Goal: Communication & Community: Answer question/provide support

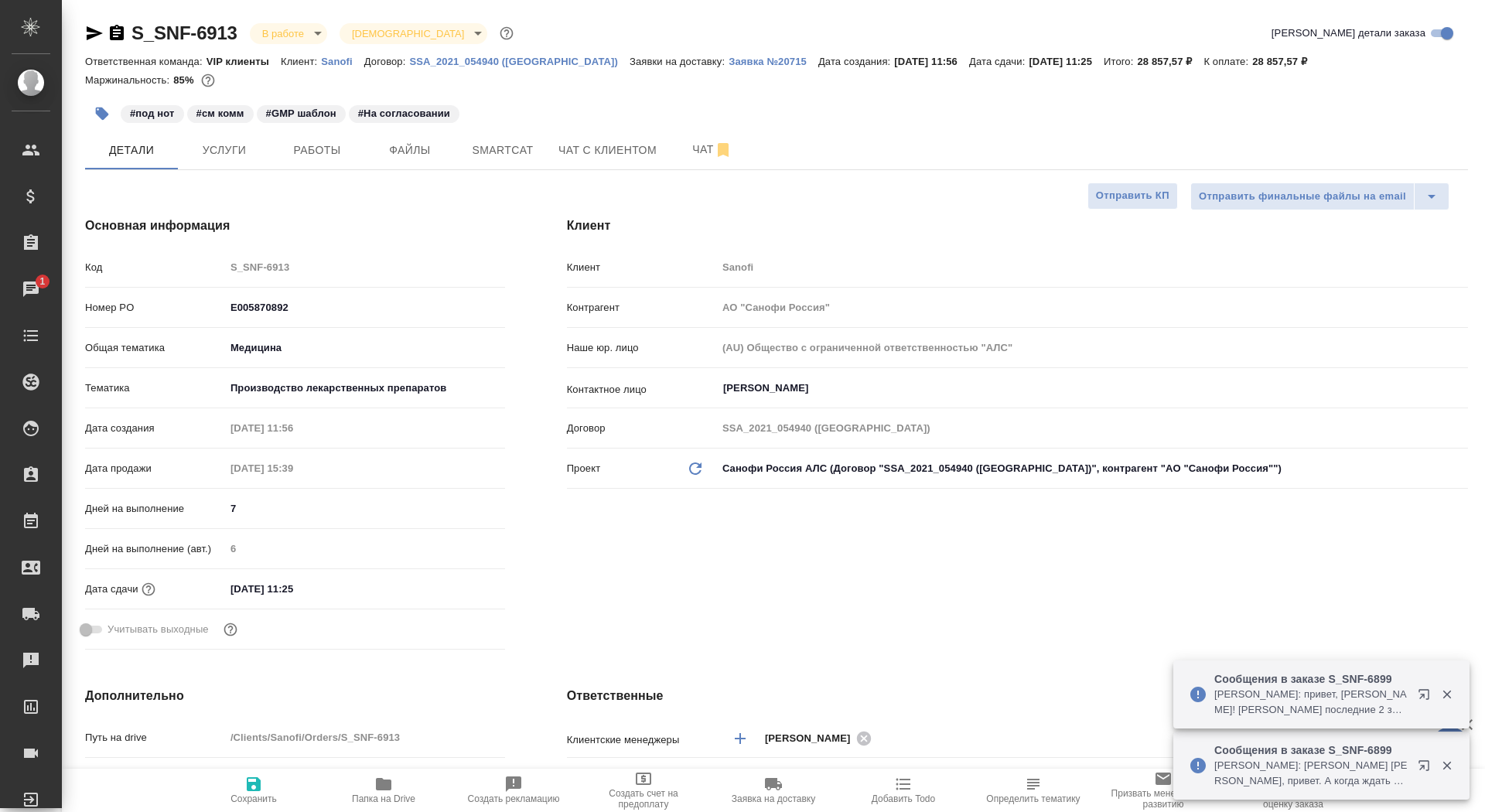
select select "RU"
click at [52, 304] on link "1 Чаты" at bounding box center [30, 288] width 54 height 38
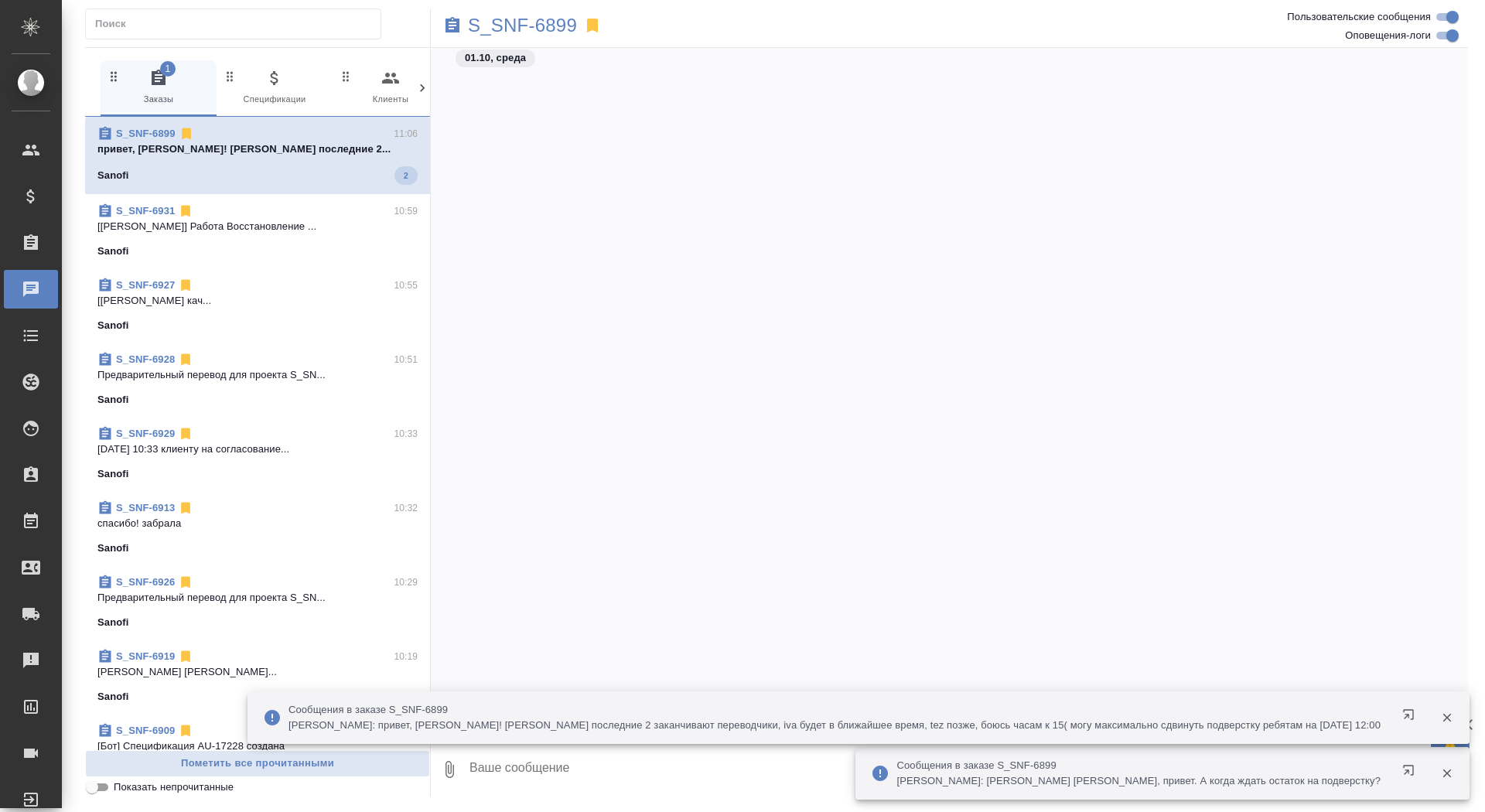
scroll to position [153895, 0]
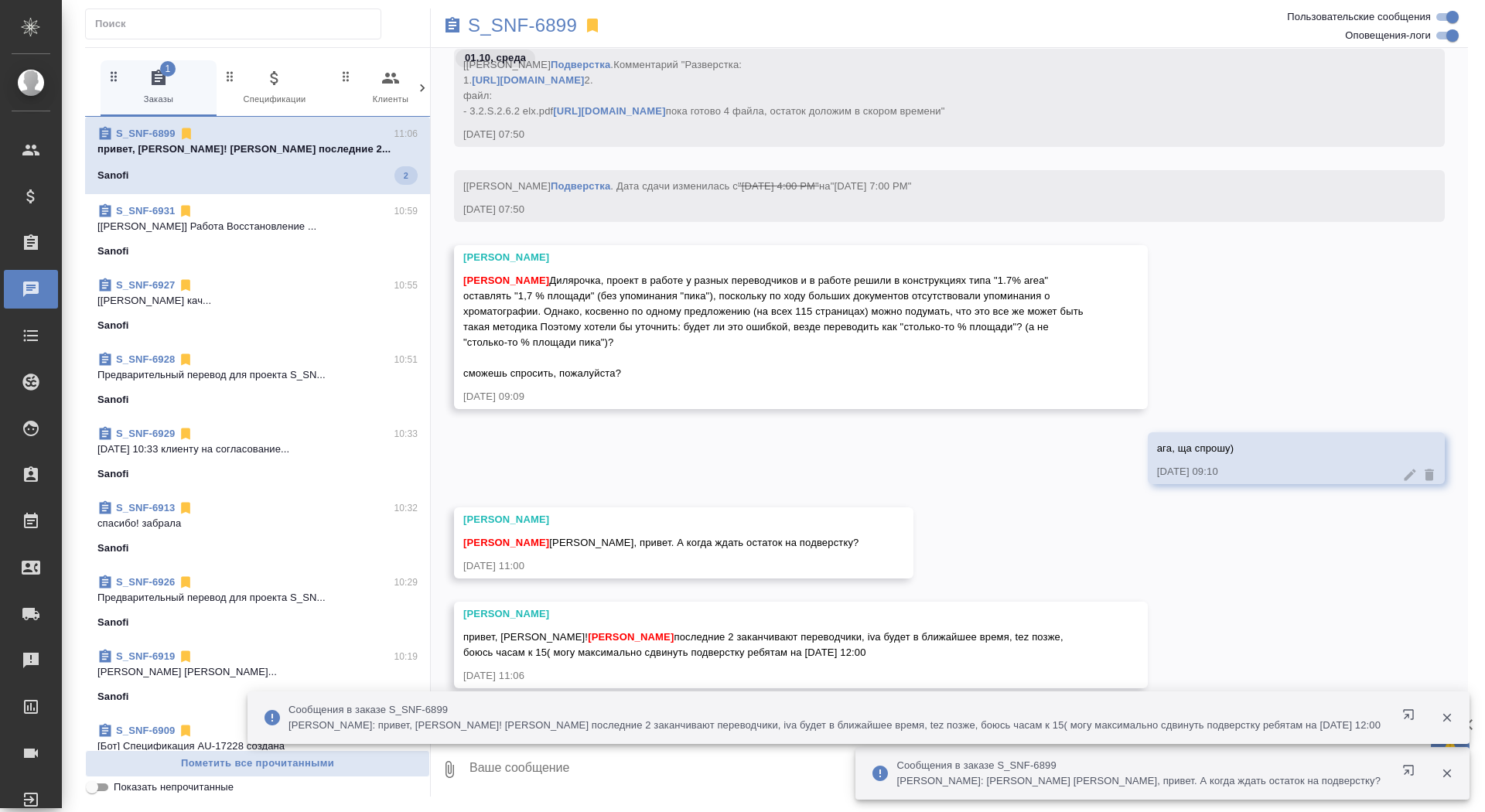
click at [1443, 717] on icon "button" at bounding box center [1448, 718] width 14 height 14
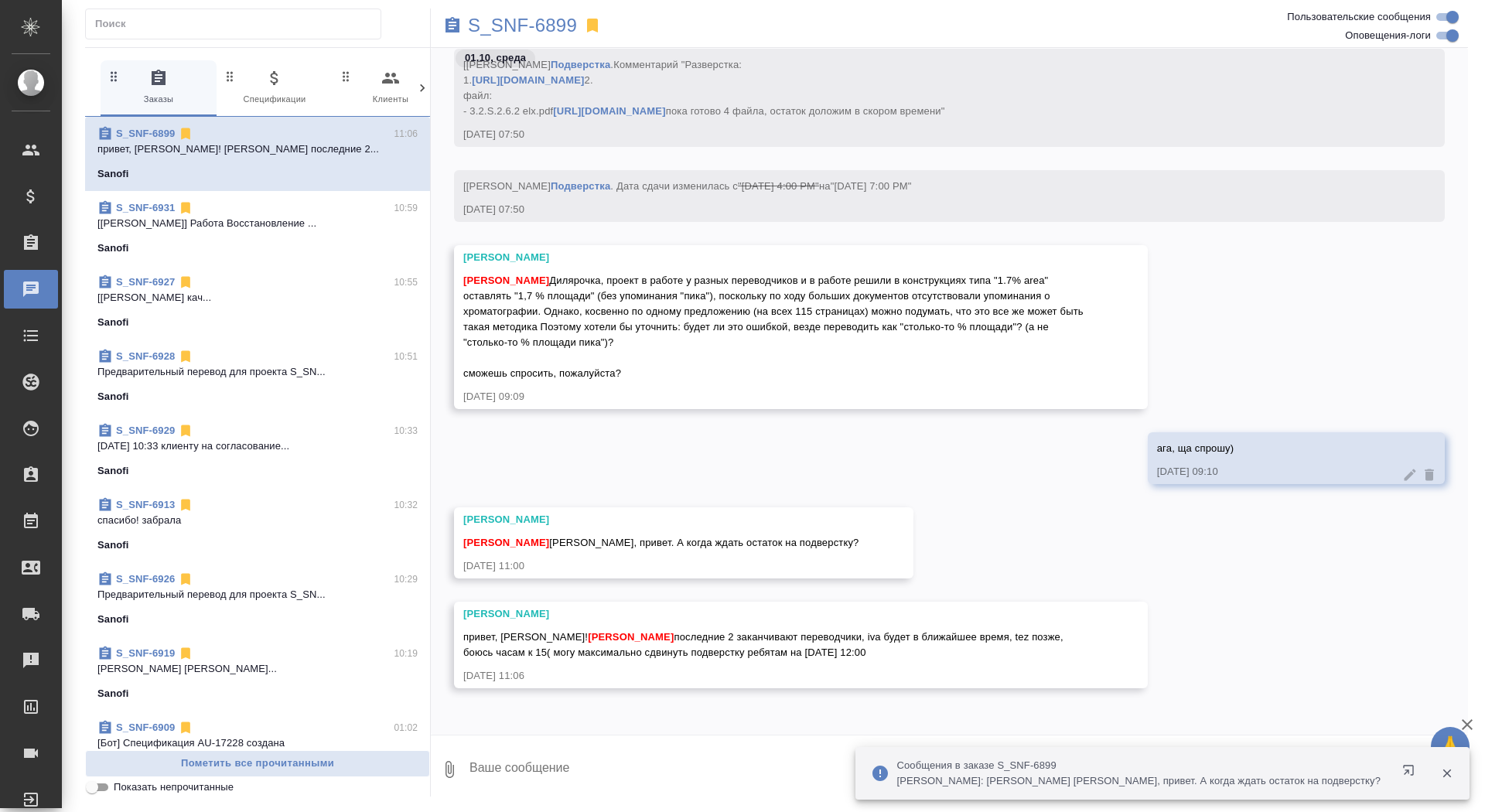
click at [502, 767] on textarea at bounding box center [967, 769] width 1000 height 53
type textarea """
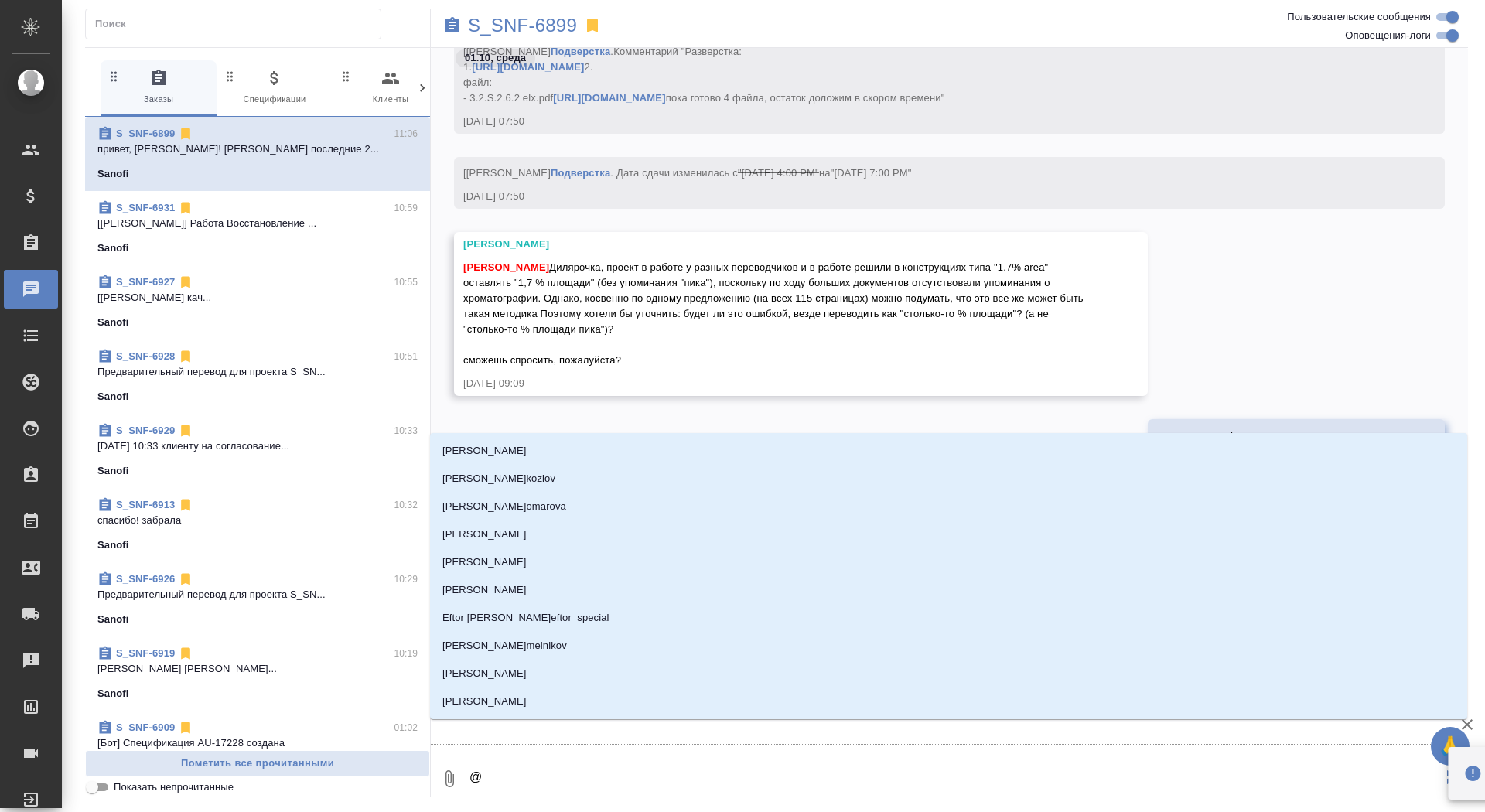
type textarea "@г"
type input "г"
type textarea "@го"
type input "го"
type textarea "@гор"
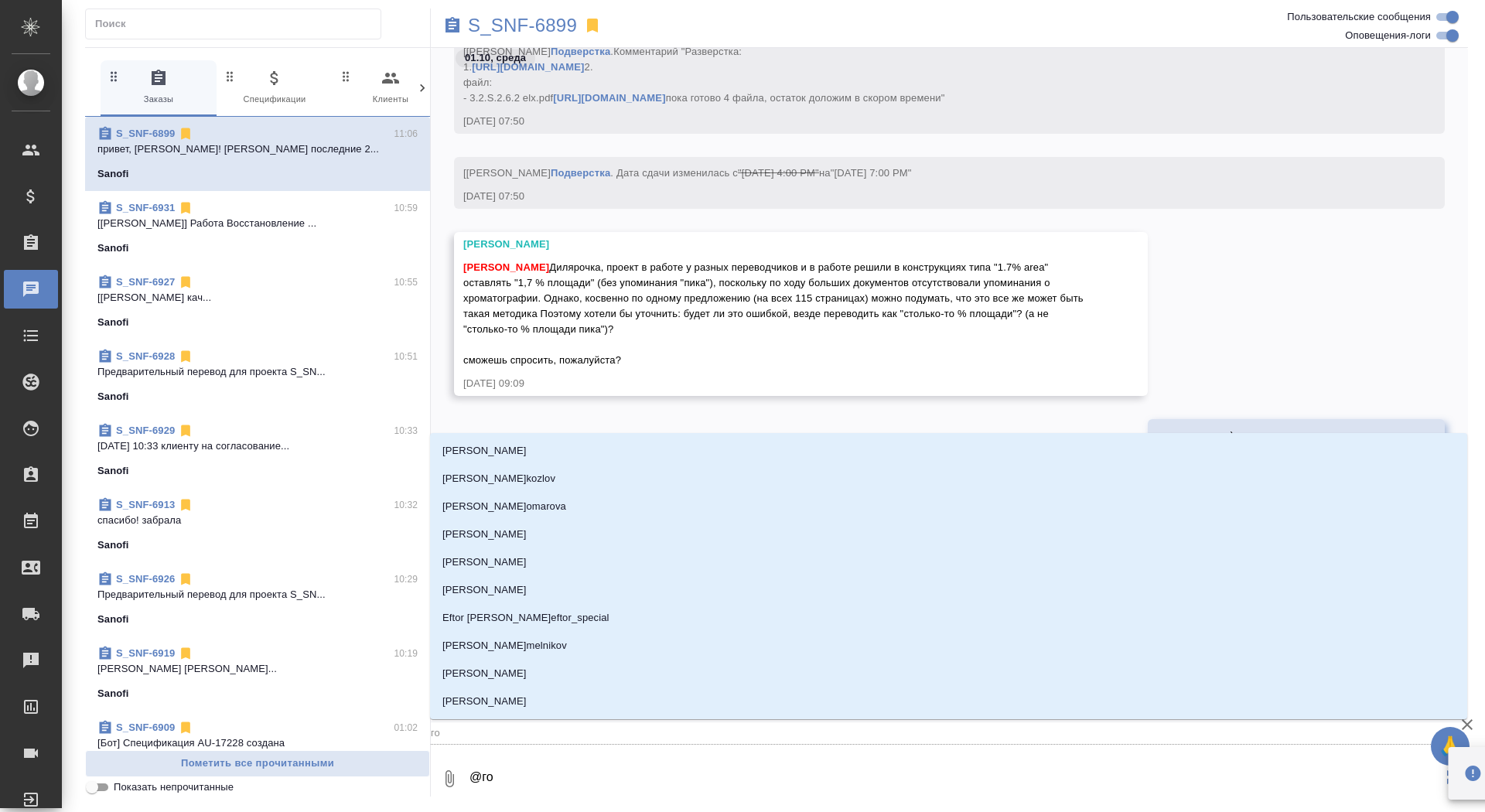
type input "гор"
type textarea "@горш"
type input "горш"
type textarea "@горшк"
type input "горшк"
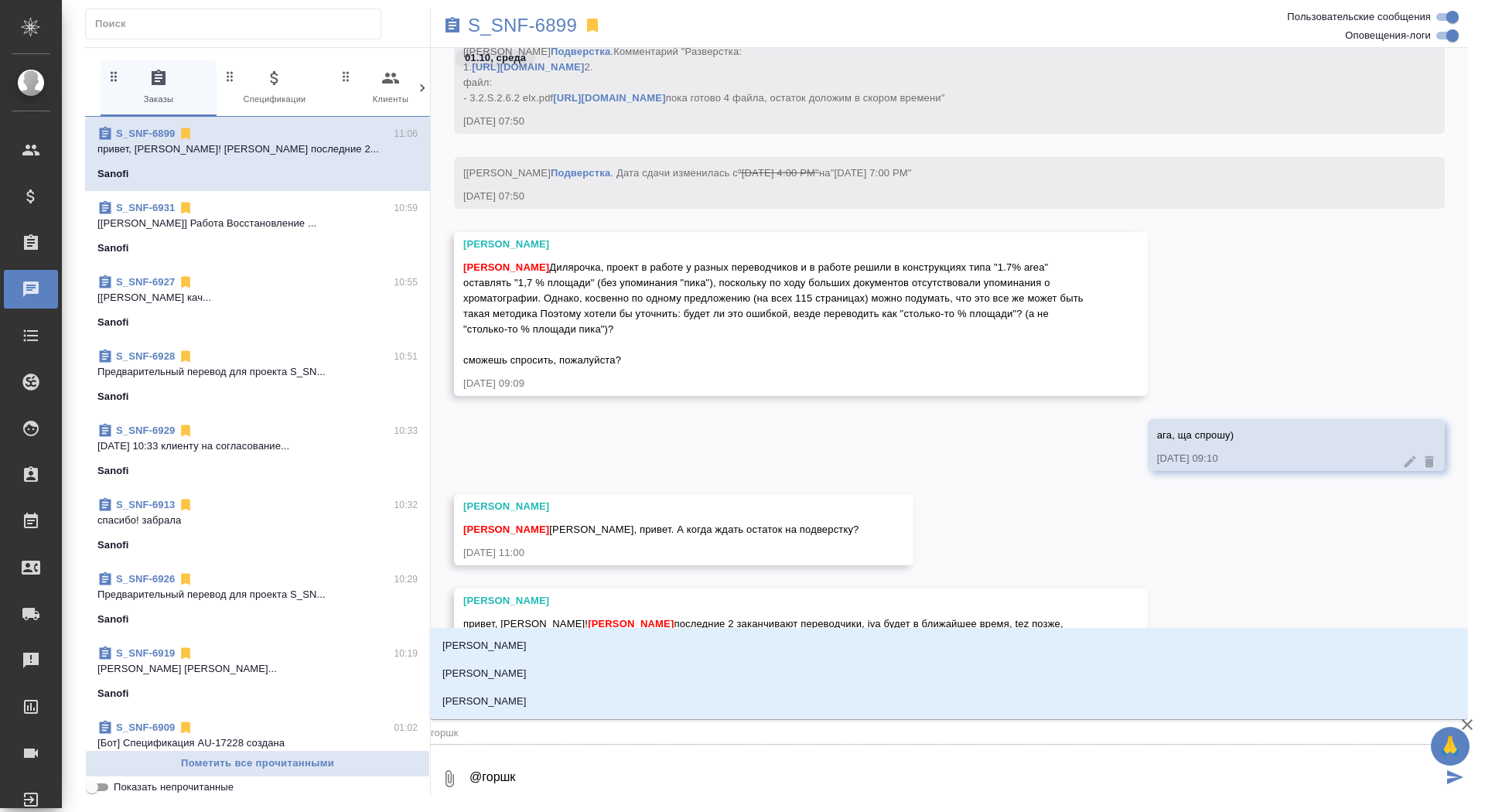
type textarea "@горшко"
type input "горшко"
click at [548, 695] on li "[PERSON_NAME]" at bounding box center [949, 701] width 1037 height 28
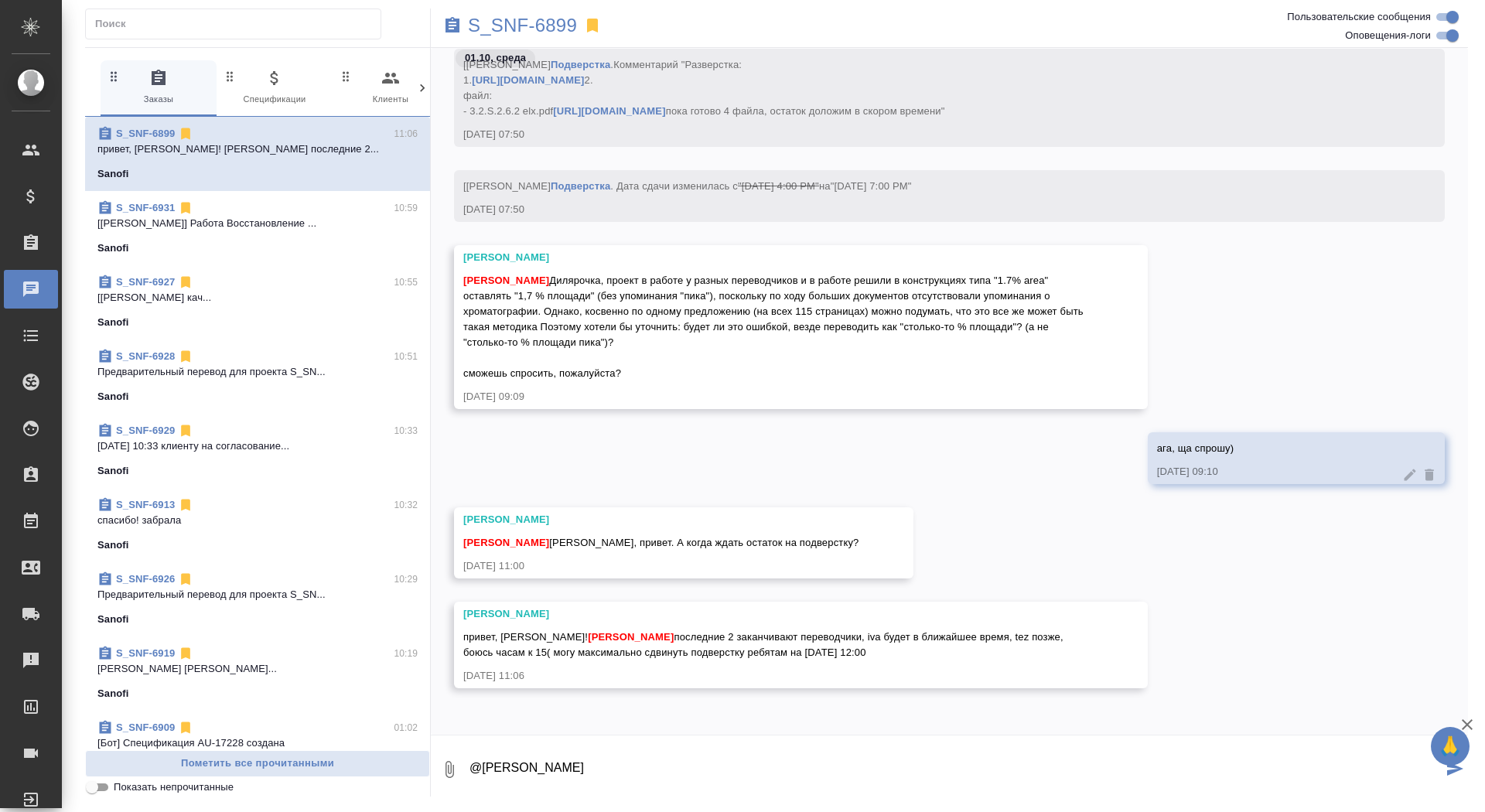
paste textarea "Нет, не будет ошибкой)"
type textarea "@Горшкова Валентина Нет, не будет ошибкой)"
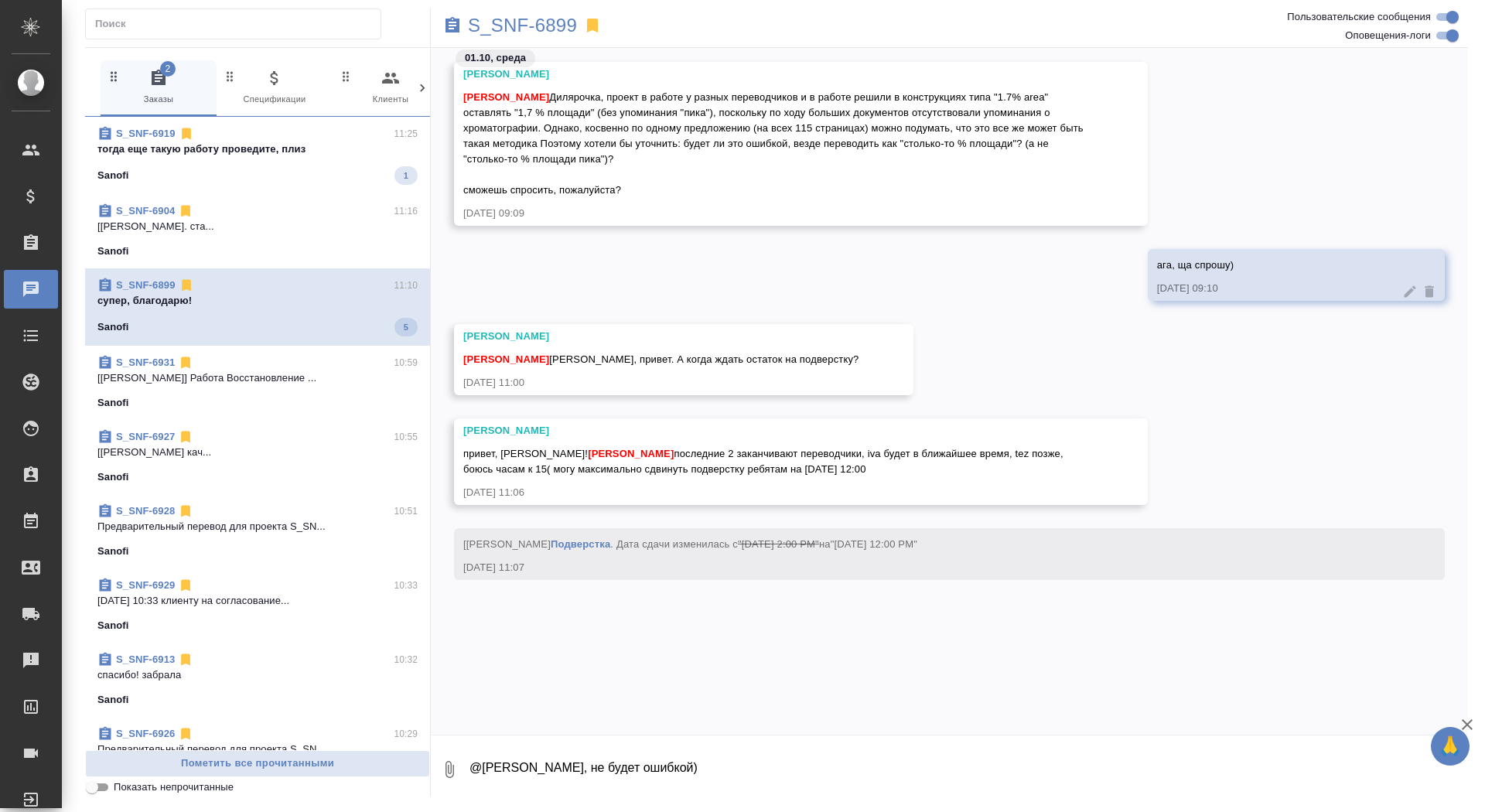
scroll to position [154508, 0]
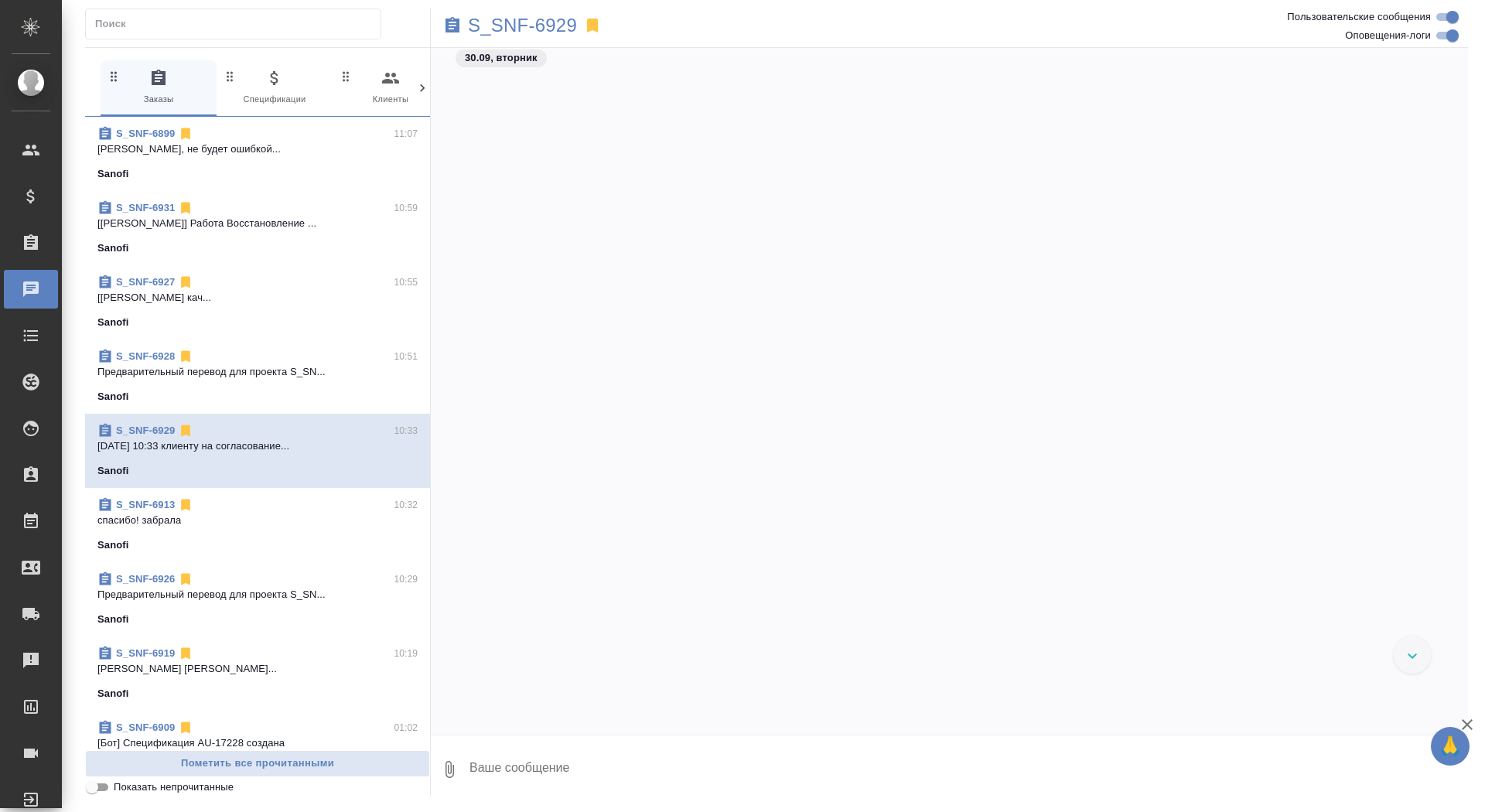
scroll to position [2697, 0]
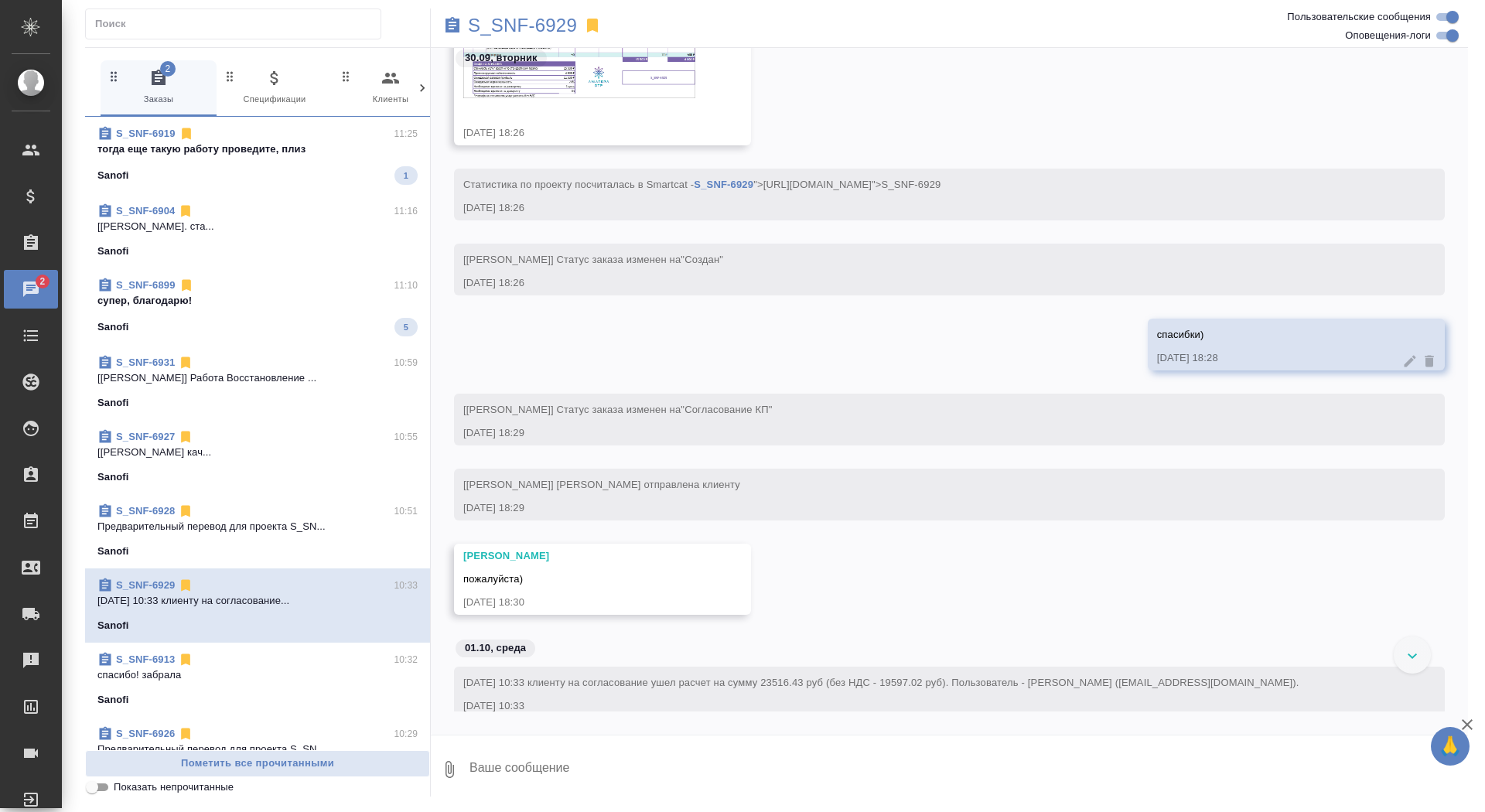
click at [214, 151] on p "тогда еще такую работу проведите, плиз" at bounding box center [257, 149] width 320 height 15
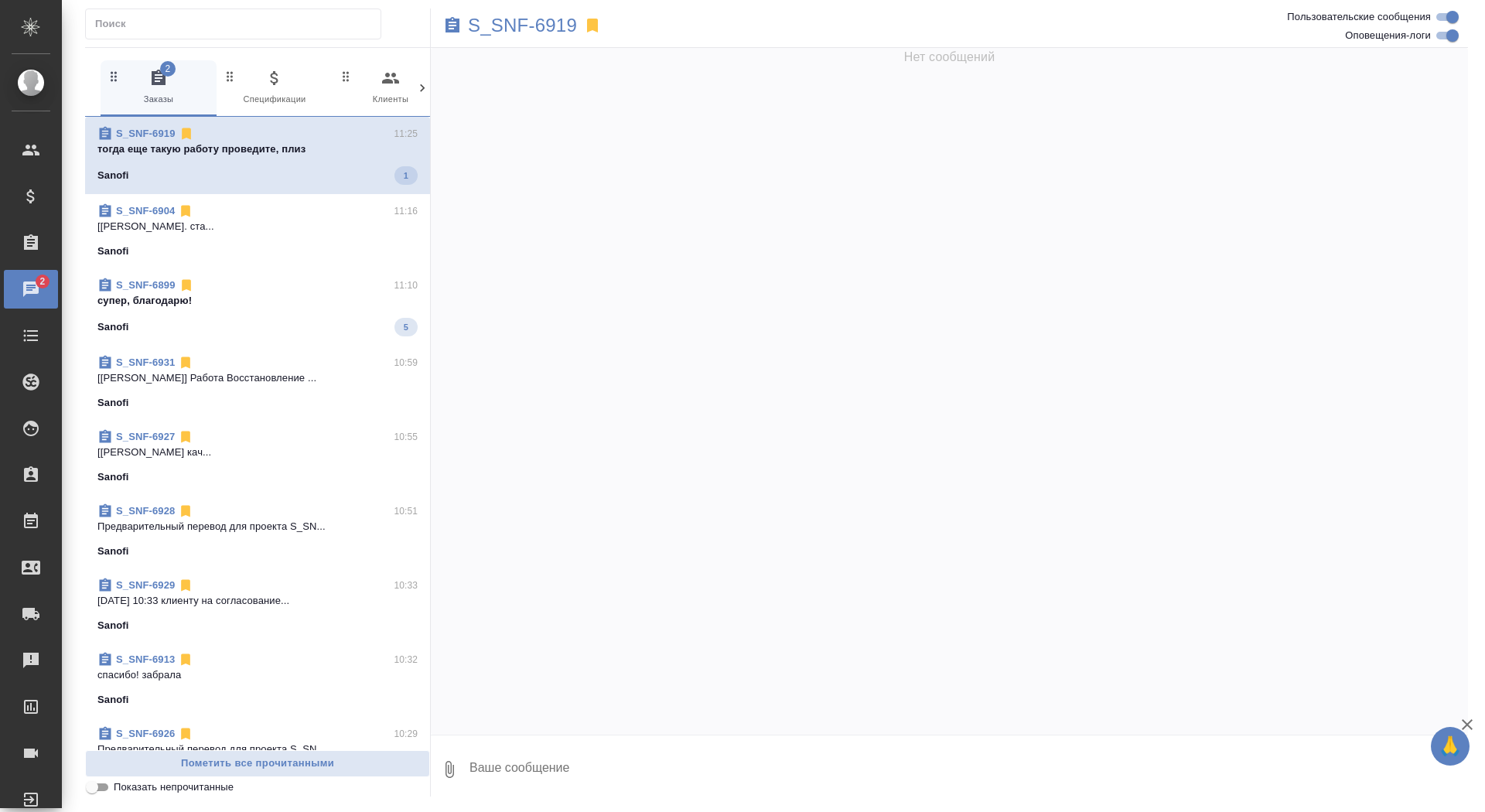
scroll to position [41523, 0]
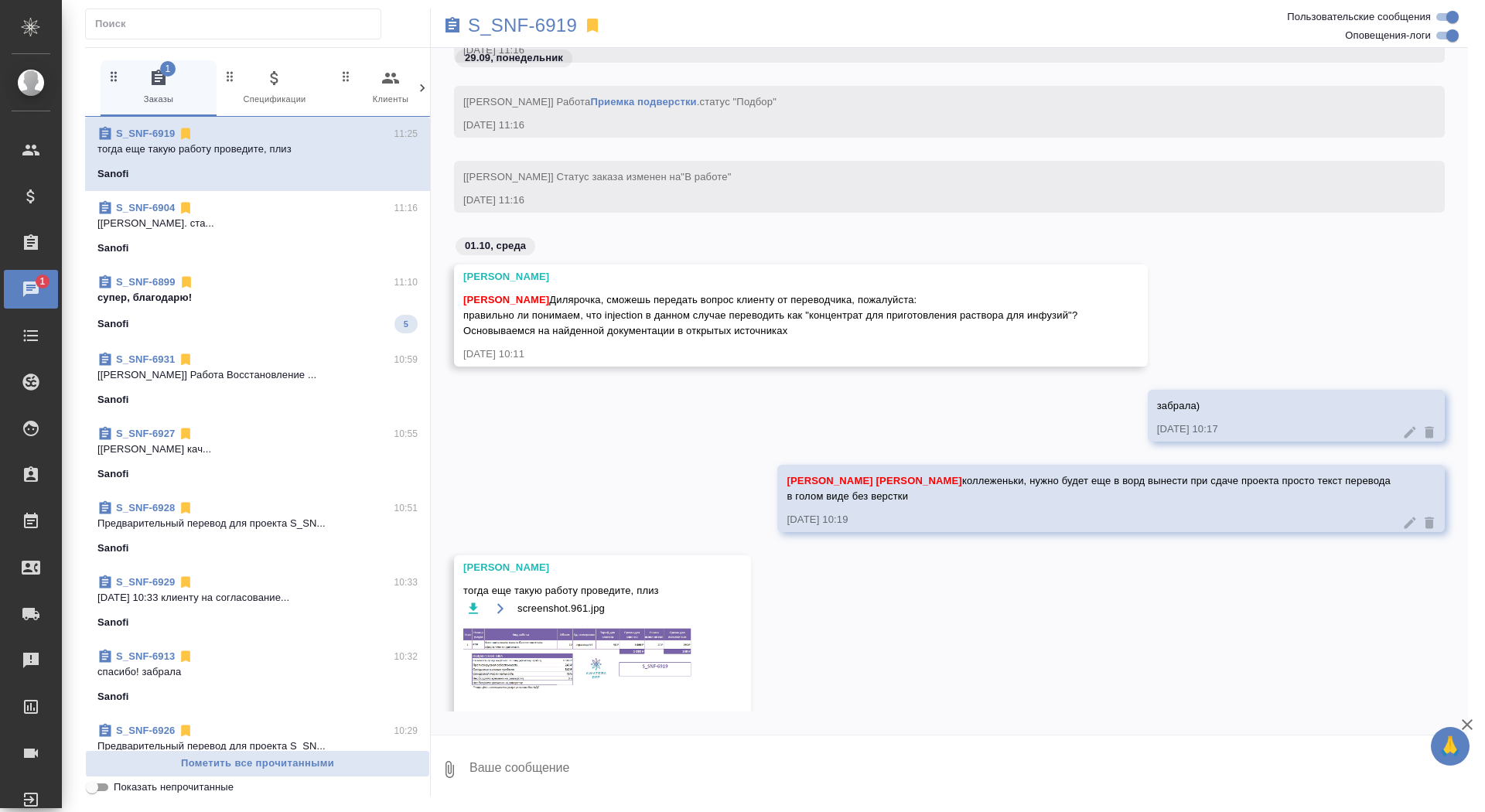
click at [565, 671] on img at bounding box center [579, 659] width 232 height 69
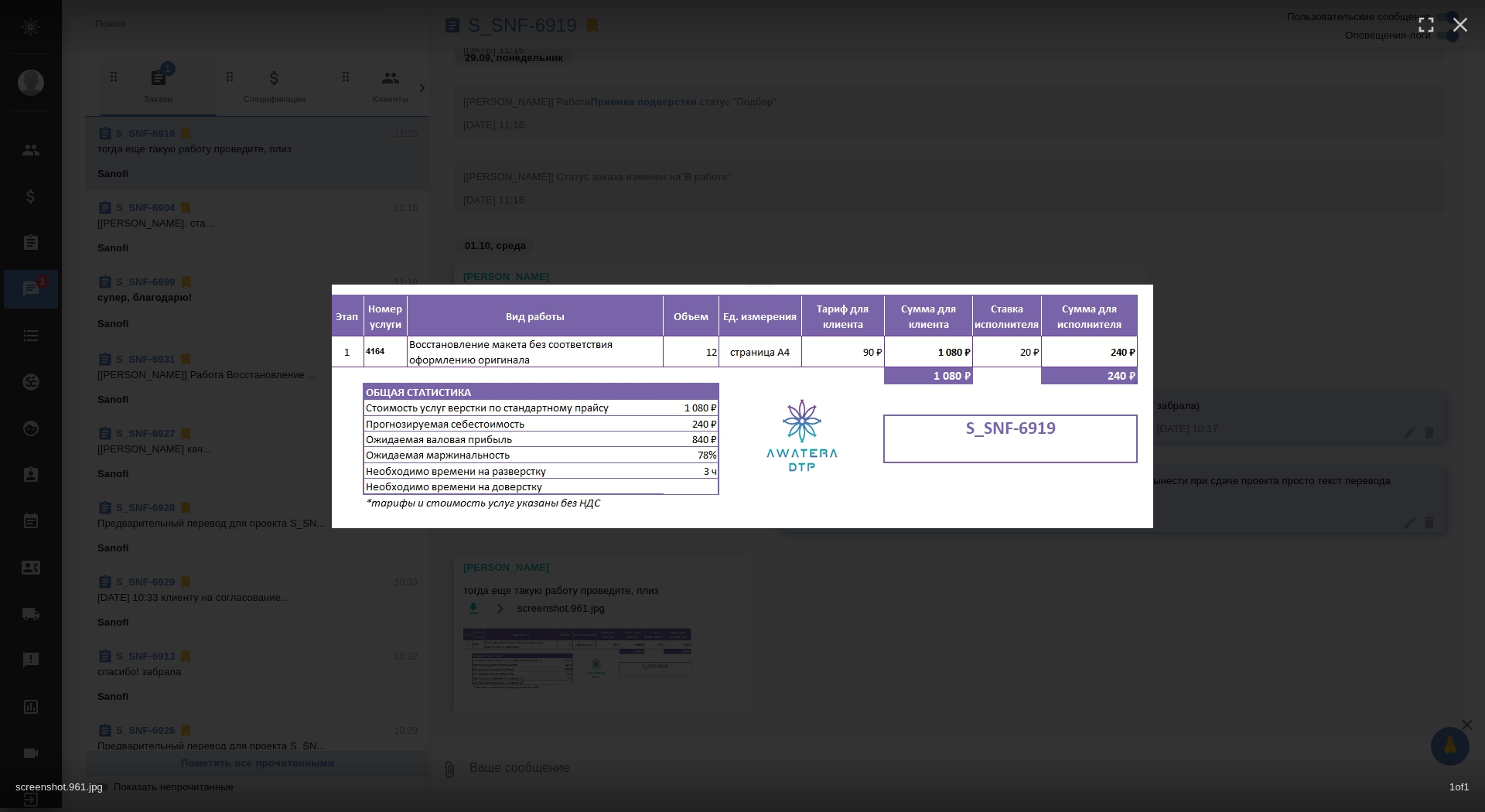
click at [572, 658] on div "screenshot.961.jpg 1 of 1" at bounding box center [742, 406] width 1485 height 812
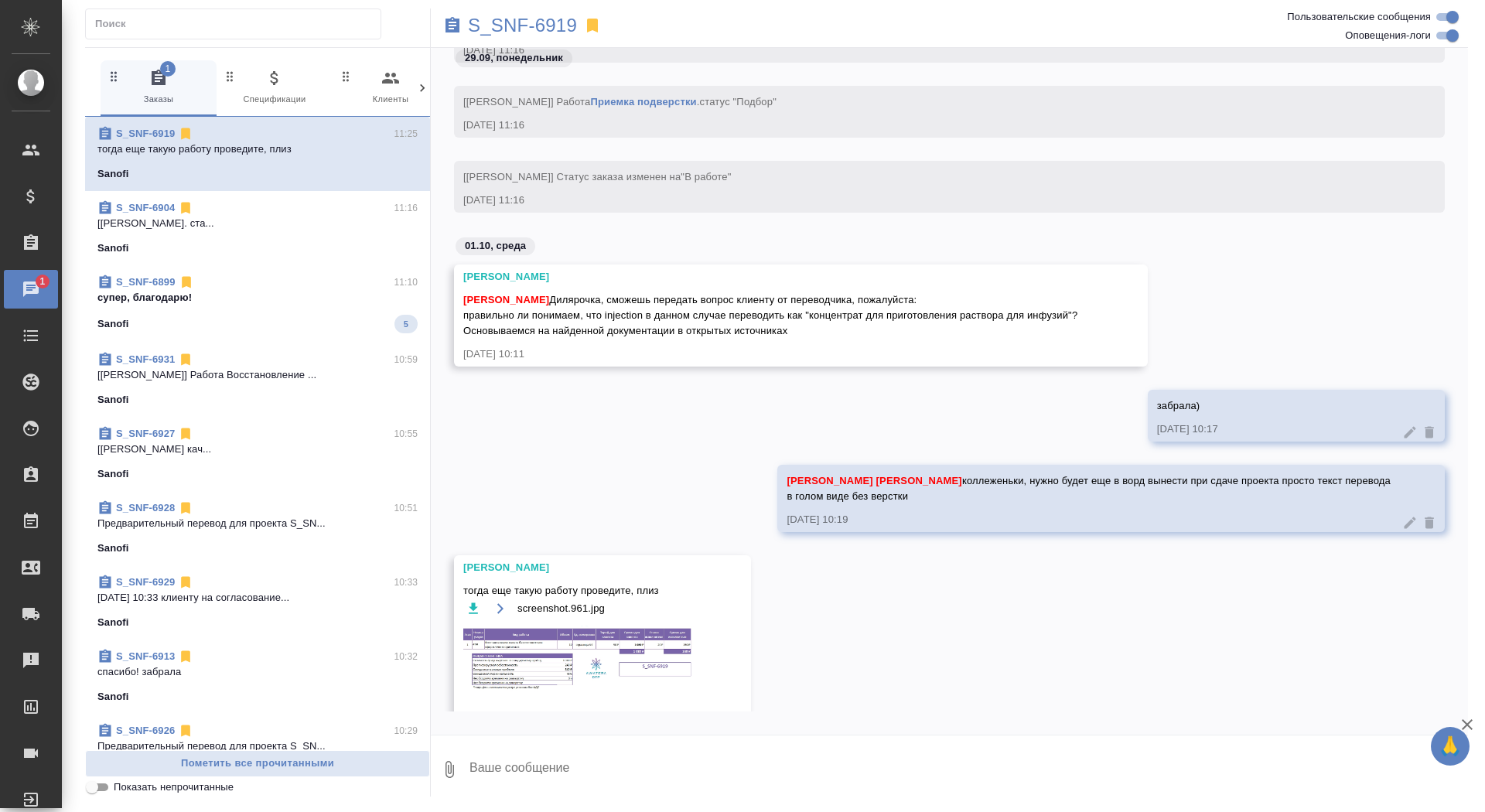
click at [313, 334] on div "S_SNF-6899 11:10 супер, благодарю! Sanofi 5" at bounding box center [257, 303] width 345 height 78
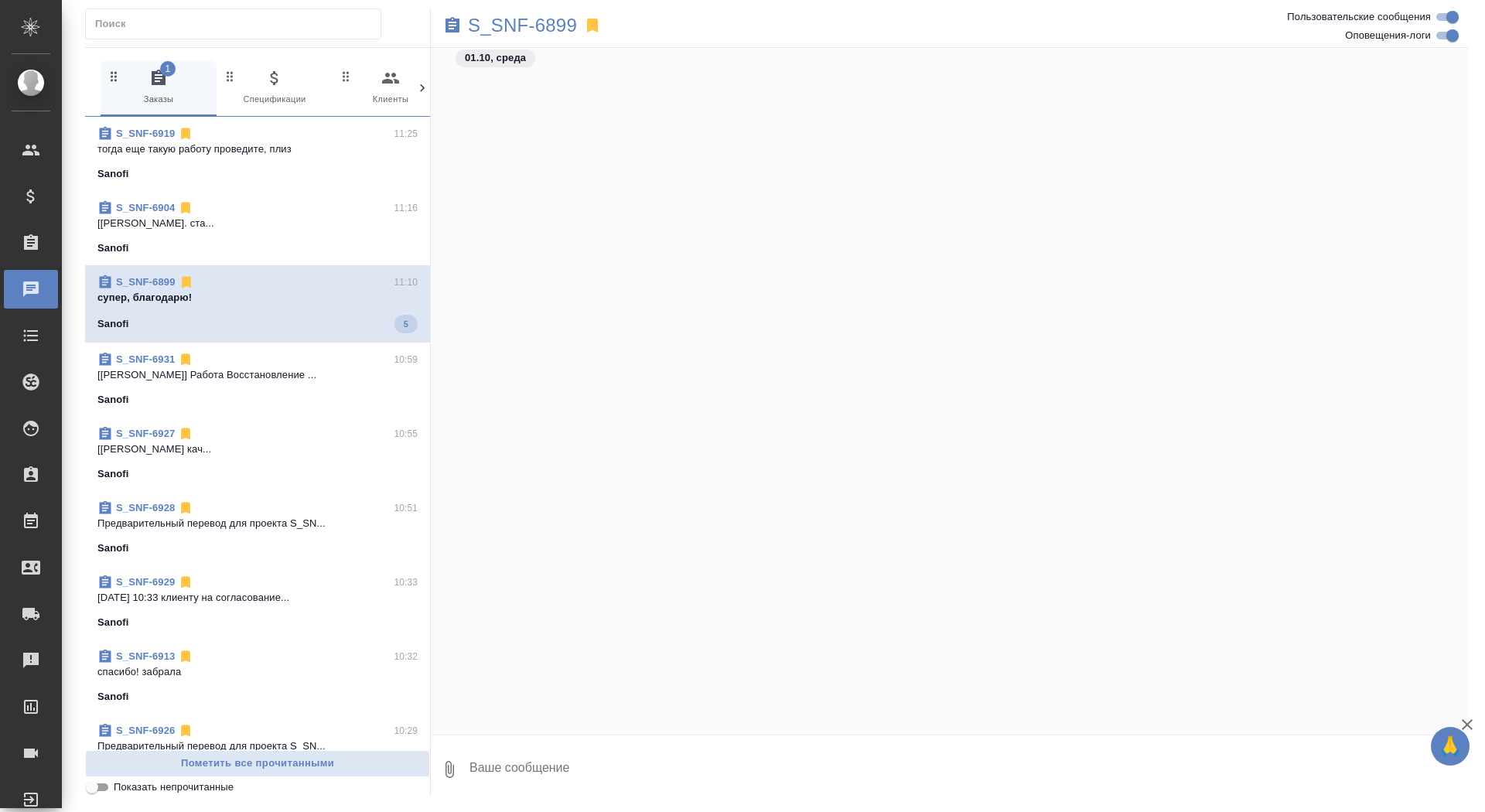
scroll to position [164501, 0]
